Goal: Information Seeking & Learning: Learn about a topic

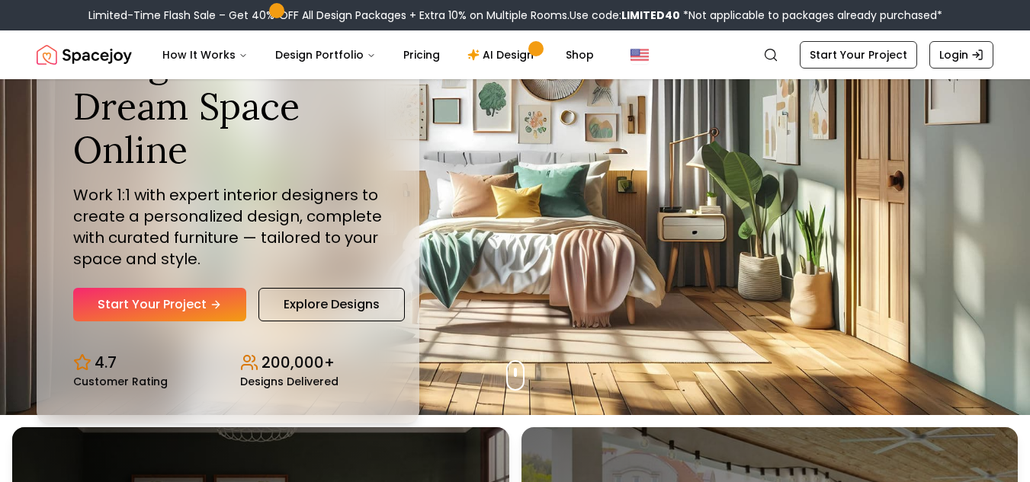
scroll to position [76, 0]
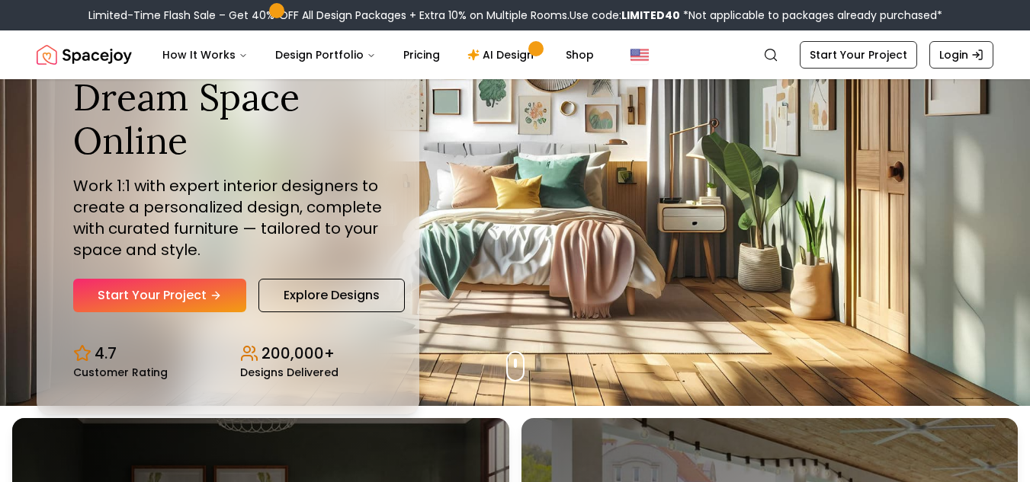
click at [169, 292] on link "Start Your Project" at bounding box center [159, 296] width 173 height 34
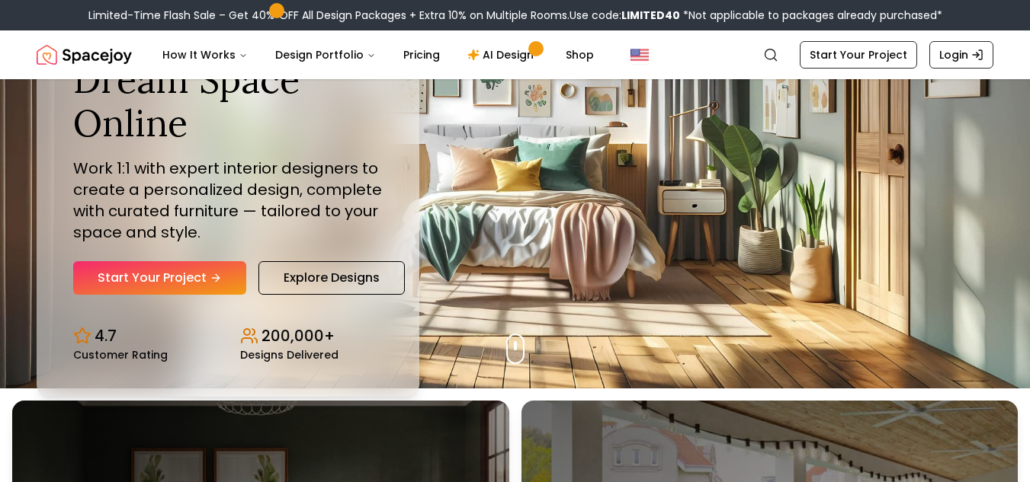
scroll to position [0, 0]
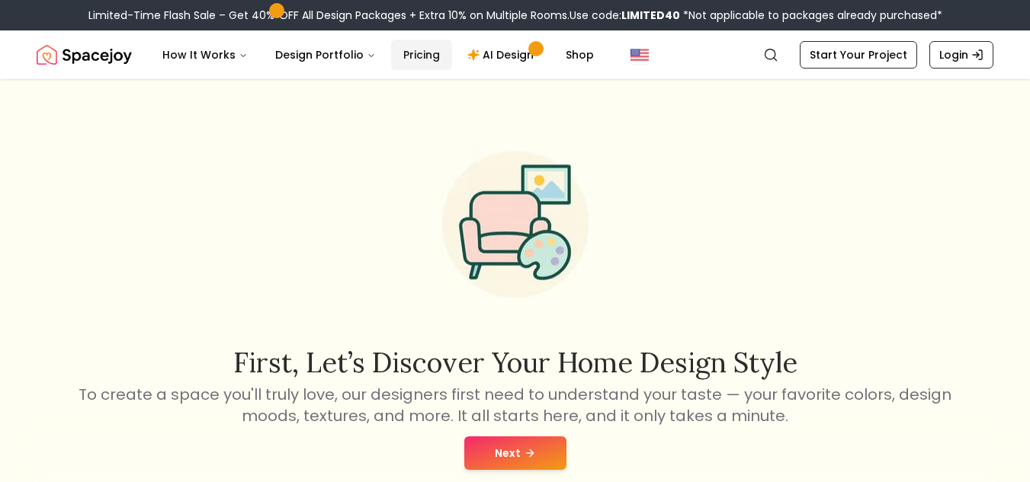
click at [418, 53] on link "Pricing" at bounding box center [421, 55] width 61 height 30
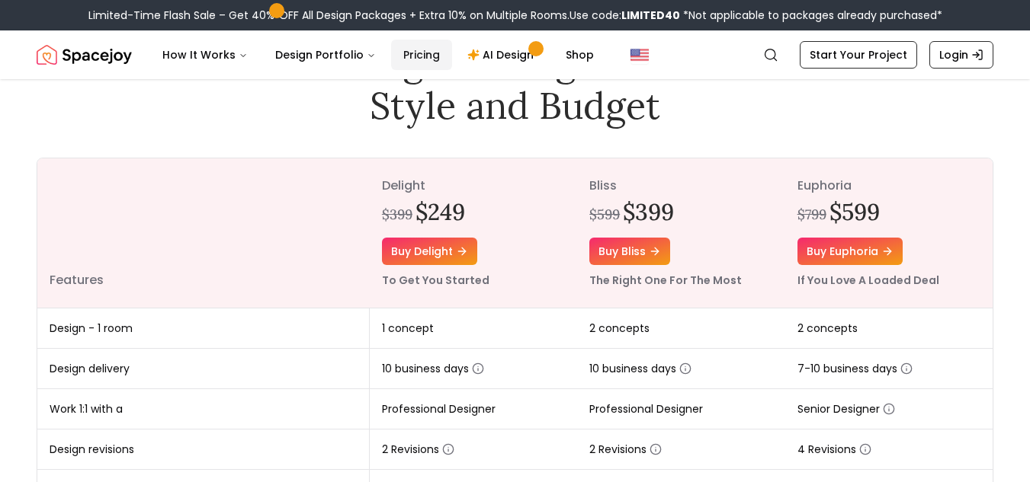
scroll to position [120, 0]
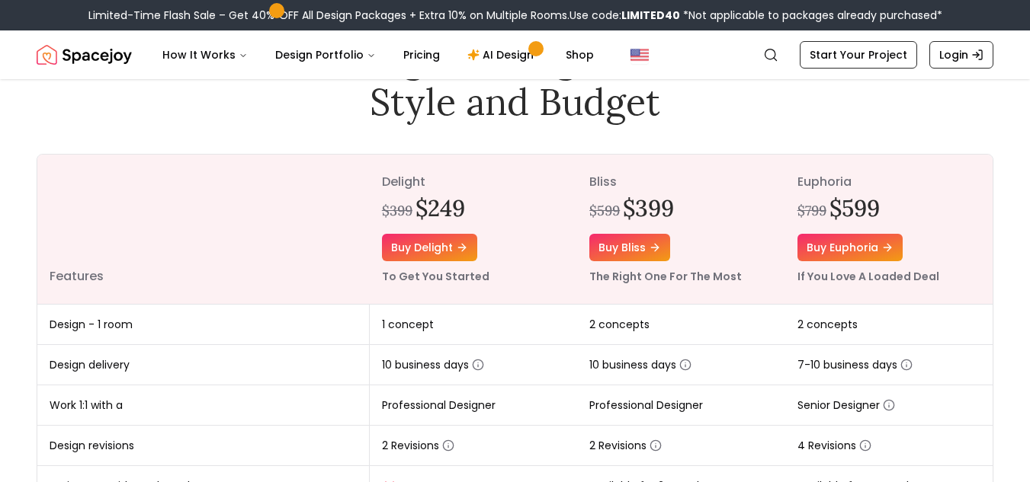
click at [493, 196] on div "$399 $249" at bounding box center [473, 207] width 183 height 27
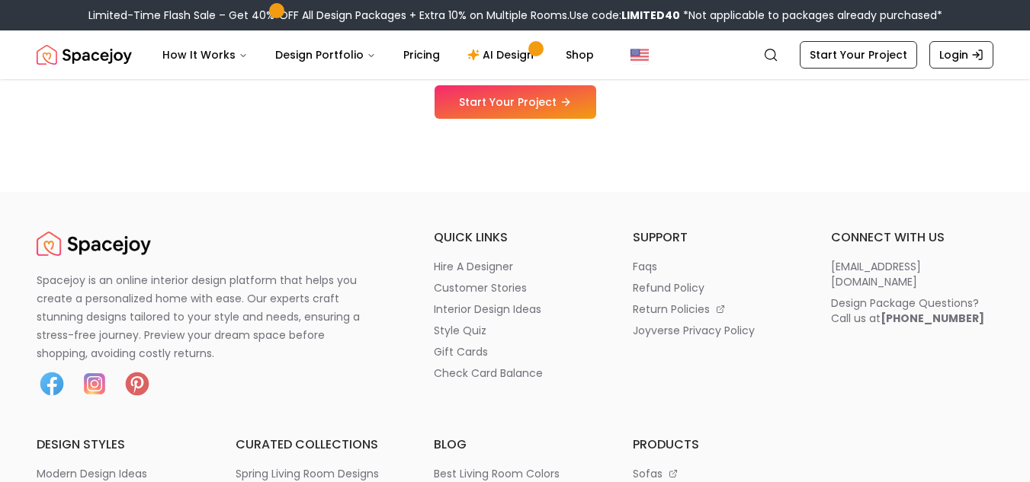
scroll to position [1831, 0]
